Goal: Information Seeking & Learning: Check status

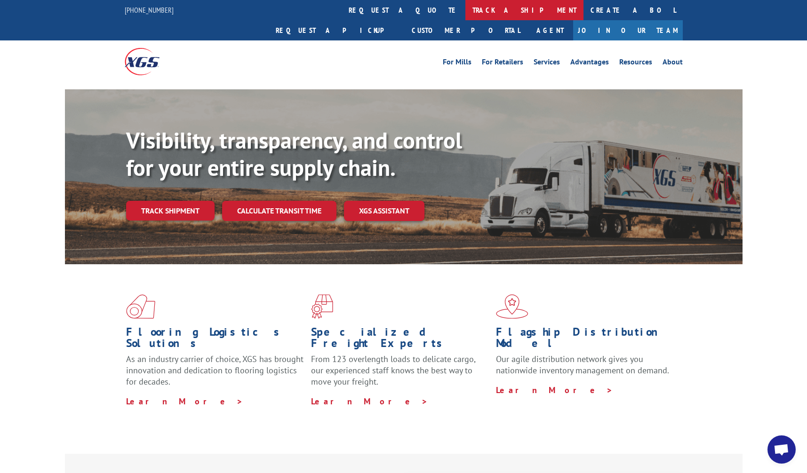
click at [465, 7] on link "track a shipment" at bounding box center [524, 10] width 118 height 20
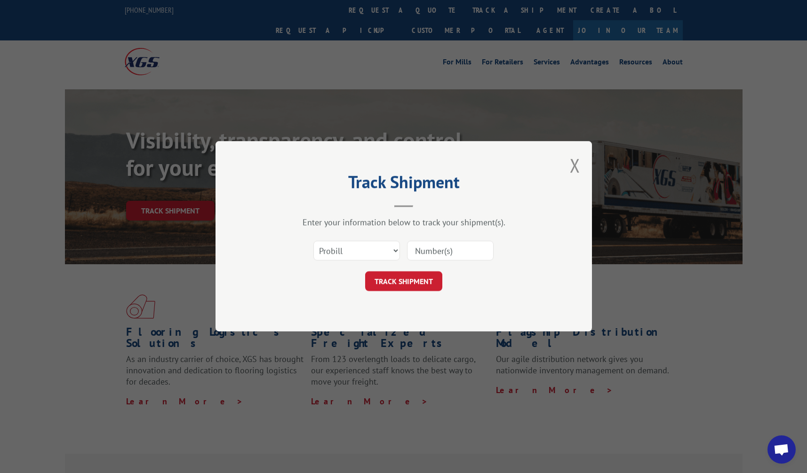
click at [464, 255] on input at bounding box center [450, 251] width 87 height 20
paste input "17402201"
type input "17402201"
click at [408, 279] on button "TRACK SHIPMENT" at bounding box center [403, 282] width 77 height 20
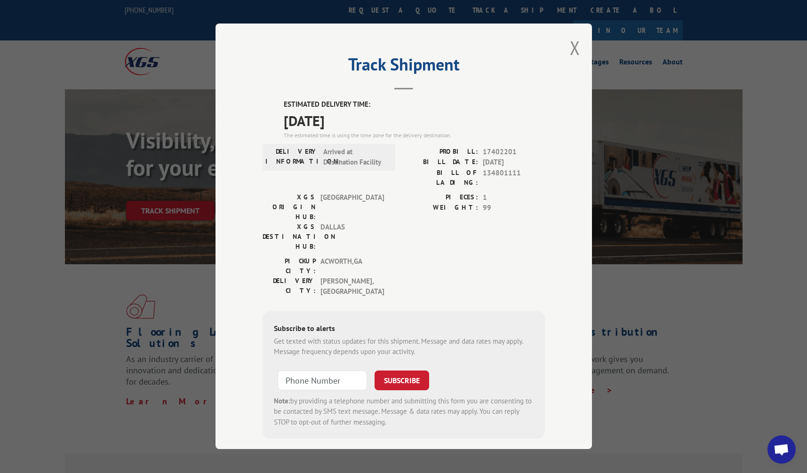
click at [350, 156] on span "Arrived at Destination Facility" at bounding box center [355, 157] width 64 height 21
click at [384, 136] on div "The estimated time is using the time zone for the delivery destination." at bounding box center [414, 135] width 261 height 8
click at [344, 165] on span "Arrived at Destination Facility" at bounding box center [355, 157] width 64 height 21
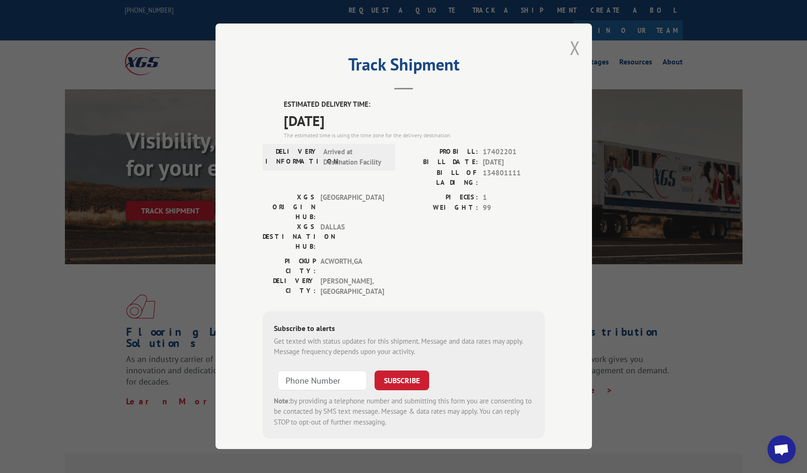
click at [573, 48] on button "Close modal" at bounding box center [575, 47] width 10 height 25
